Goal: Information Seeking & Learning: Check status

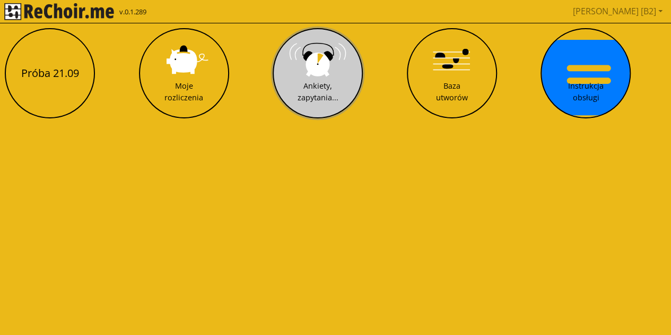
click at [304, 68] on button "Ankiety, zapytania..." at bounding box center [318, 73] width 90 height 90
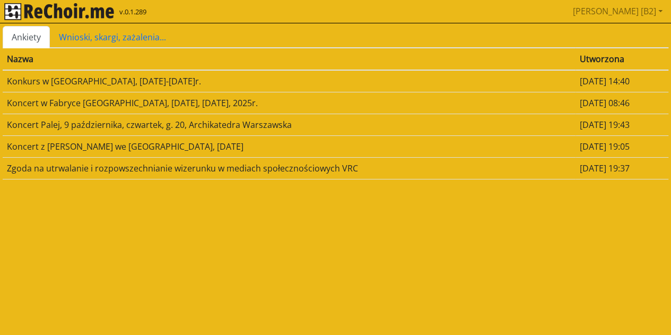
click at [143, 128] on td "Koncert Palej, 9 października, czwartek, g. 20, Archikatedra Warszawska" at bounding box center [289, 124] width 573 height 22
click at [157, 122] on td "Koncert Palej, 9 października, czwartek, g. 20, Archikatedra Warszawska" at bounding box center [289, 124] width 573 height 22
